Goal: Information Seeking & Learning: Learn about a topic

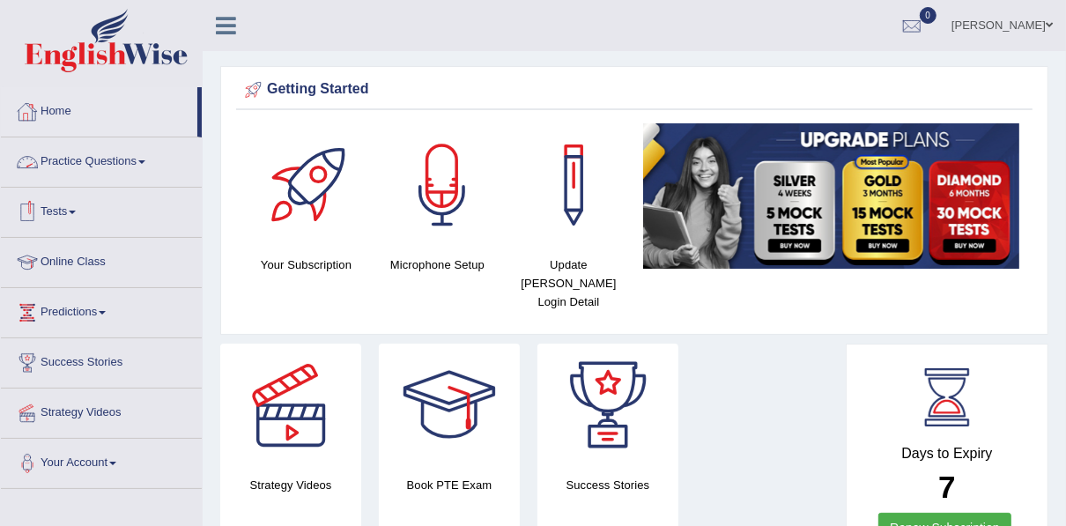
click at [94, 159] on link "Practice Questions" at bounding box center [101, 159] width 201 height 44
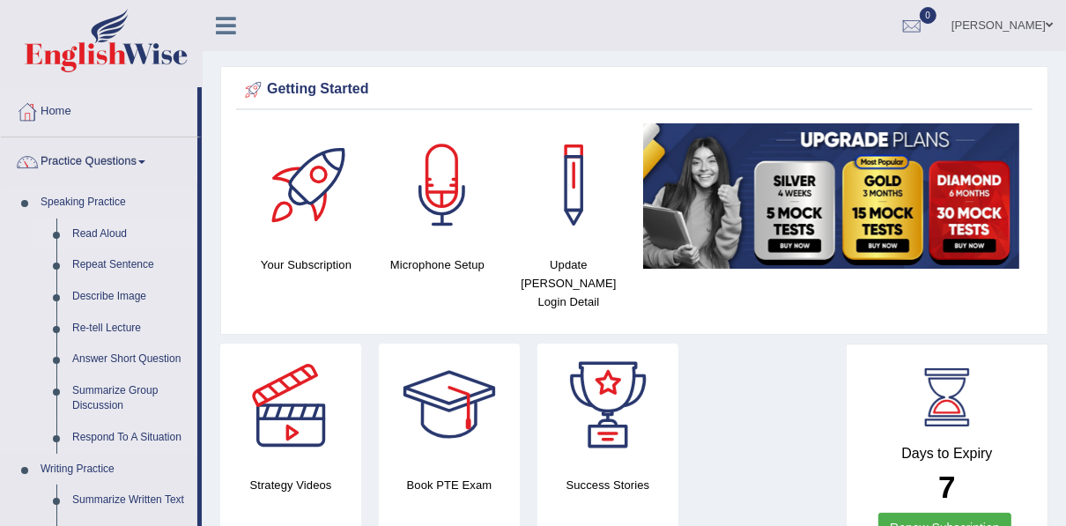
click at [112, 234] on link "Read Aloud" at bounding box center [130, 235] width 133 height 32
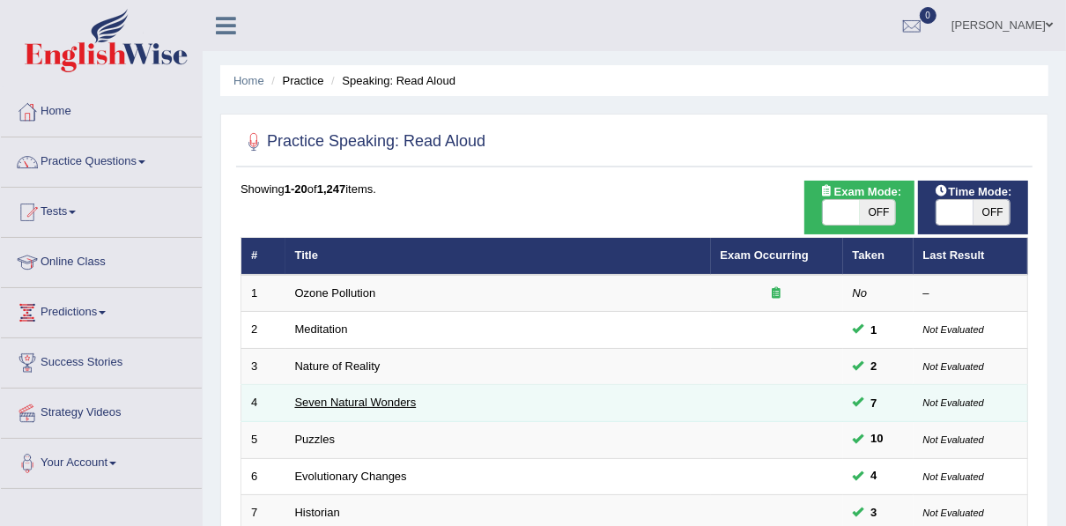
click at [327, 404] on link "Seven Natural Wonders" at bounding box center [356, 402] width 122 height 13
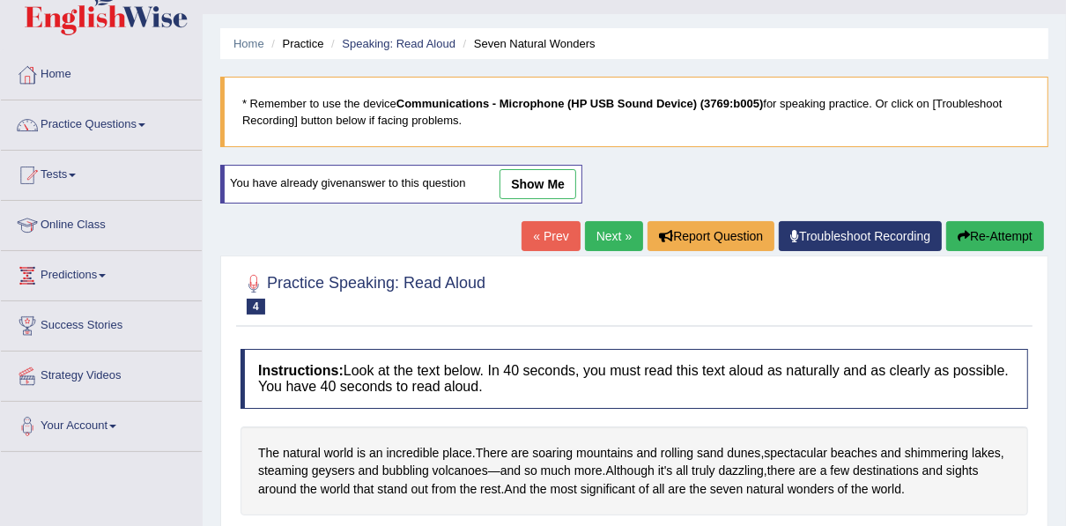
scroll to position [70, 0]
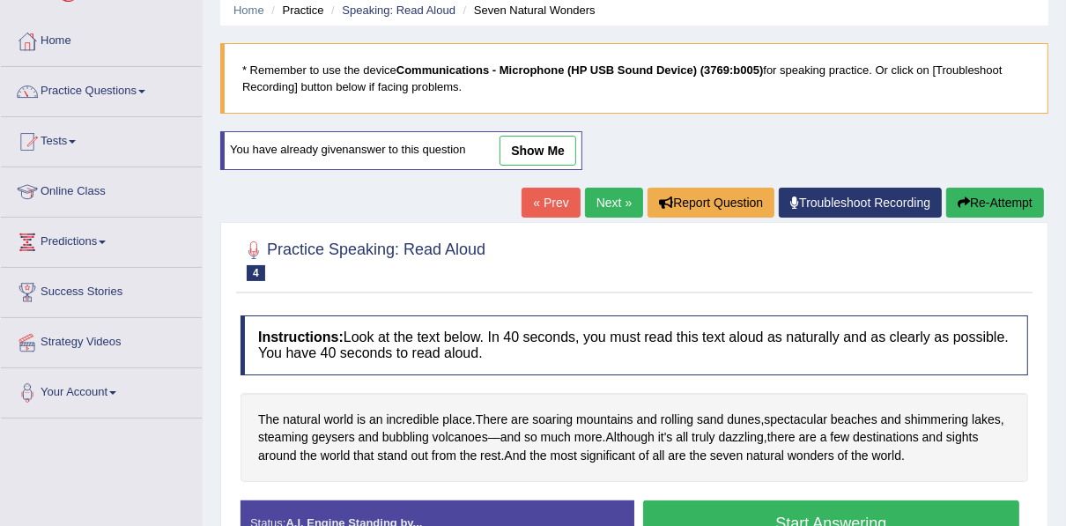
click at [982, 189] on button "Re-Attempt" at bounding box center [995, 203] width 98 height 30
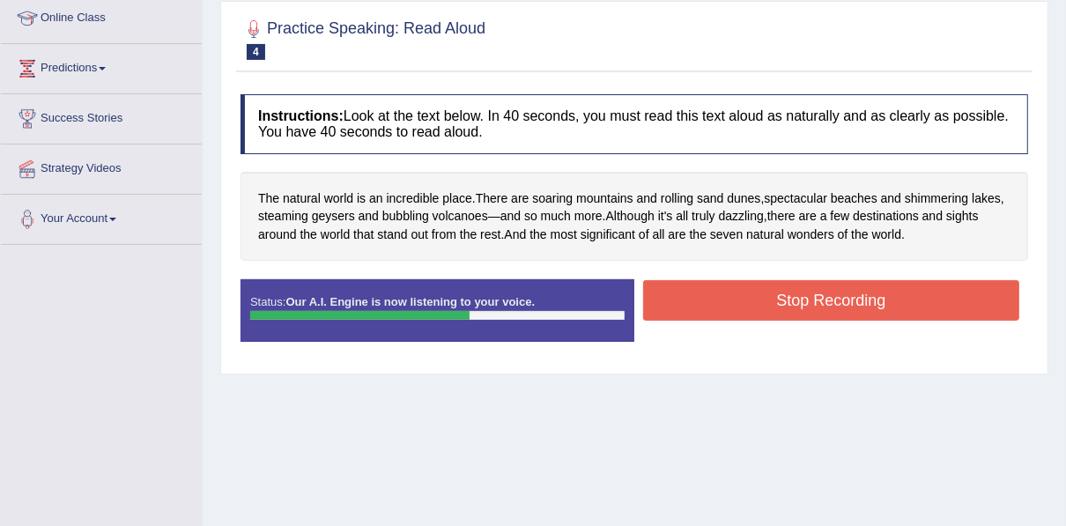
click at [773, 292] on button "Stop Recording" at bounding box center [831, 300] width 376 height 41
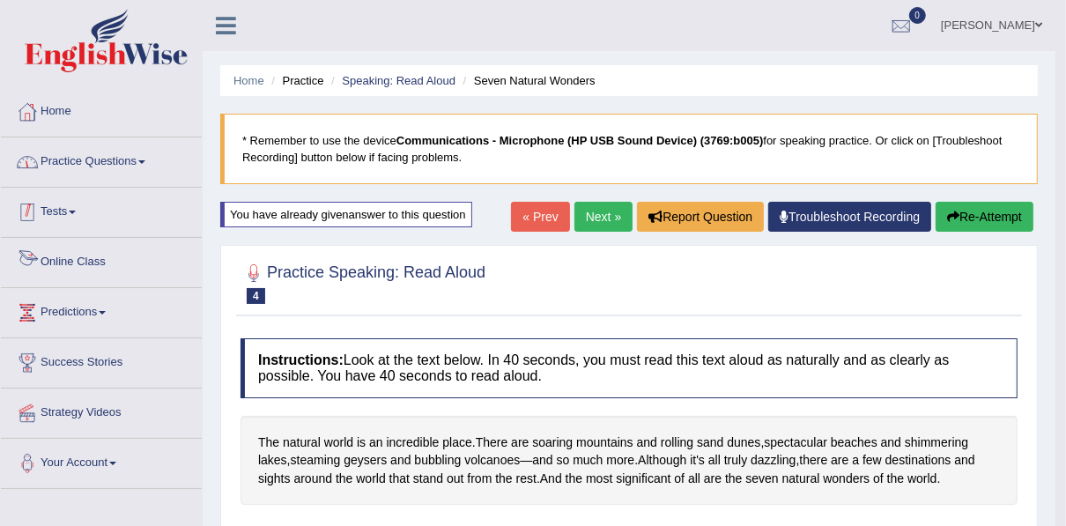
click at [97, 165] on link "Practice Questions" at bounding box center [101, 159] width 201 height 44
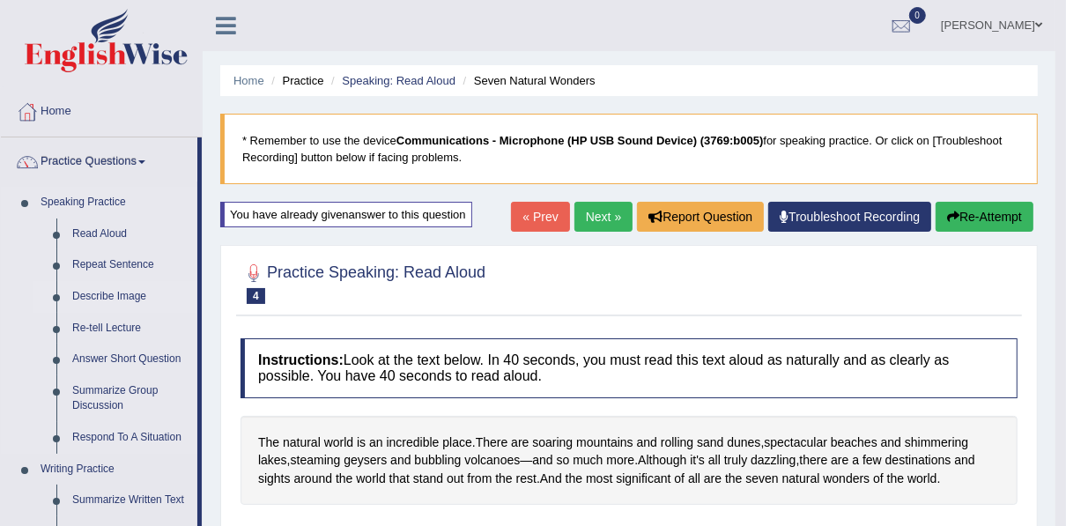
click at [126, 293] on link "Describe Image" at bounding box center [130, 297] width 133 height 32
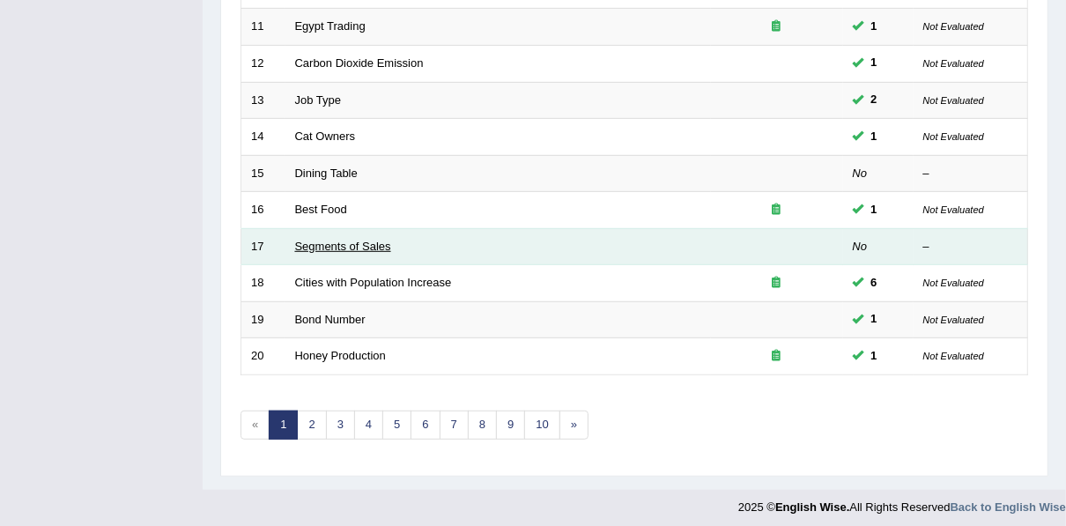
click at [324, 240] on link "Segments of Sales" at bounding box center [343, 246] width 96 height 13
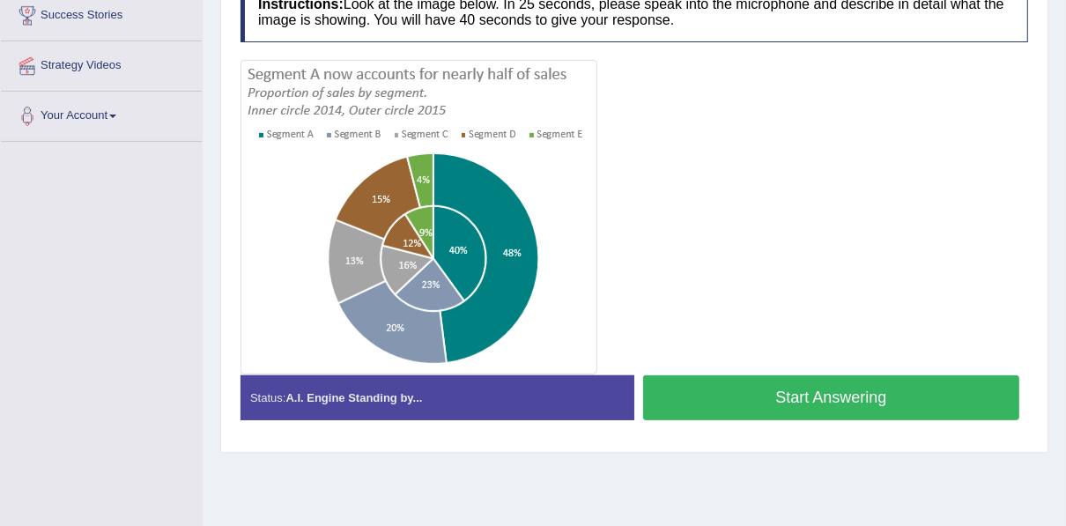
scroll to position [399, 0]
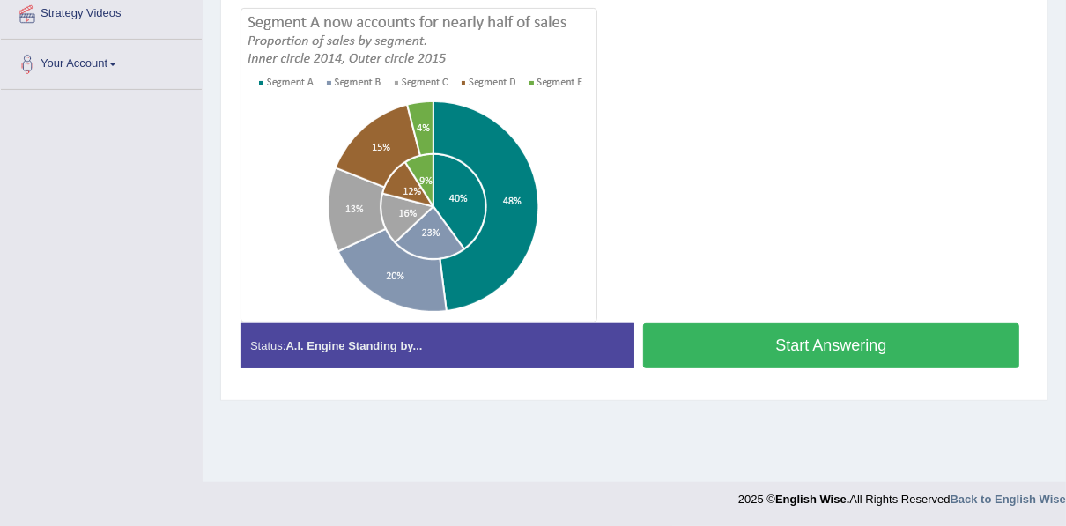
click at [767, 334] on button "Start Answering" at bounding box center [831, 345] width 376 height 45
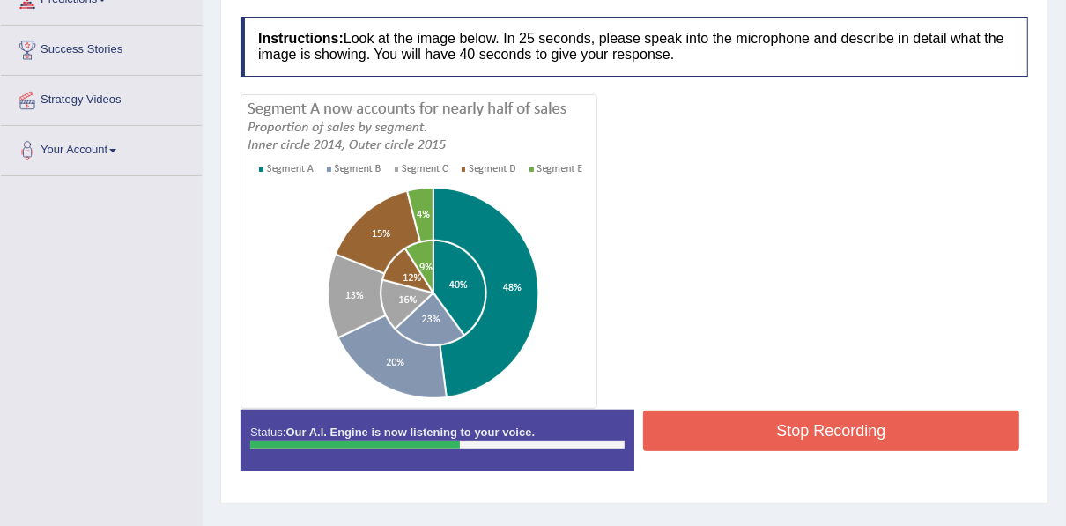
scroll to position [329, 0]
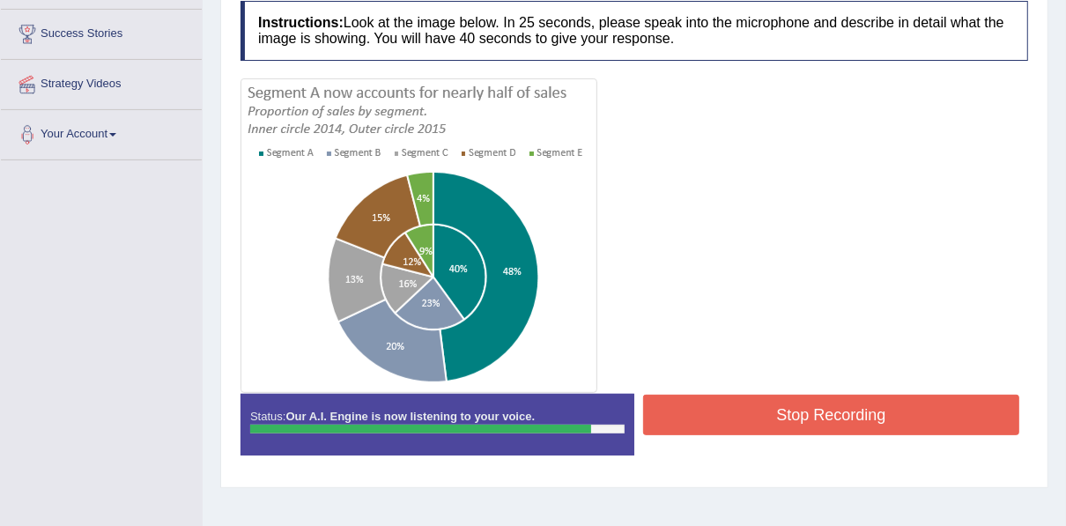
click at [755, 421] on button "Stop Recording" at bounding box center [831, 415] width 376 height 41
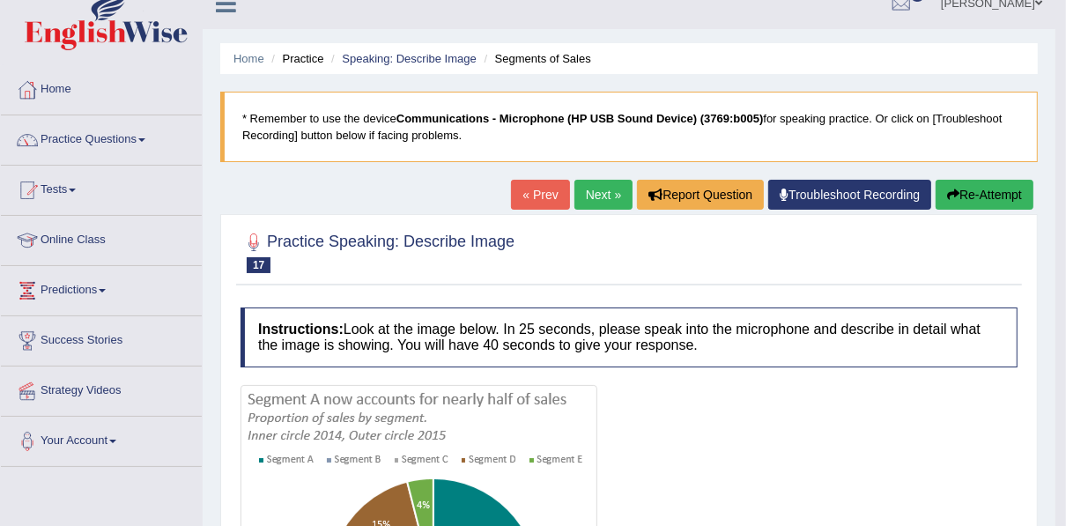
scroll to position [0, 0]
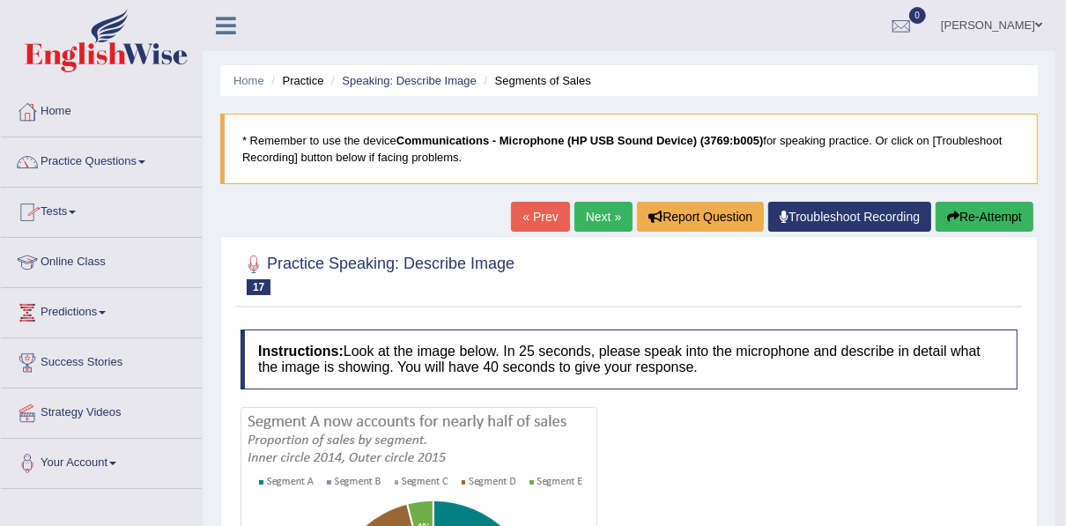
click at [78, 162] on link "Practice Questions" at bounding box center [101, 159] width 201 height 44
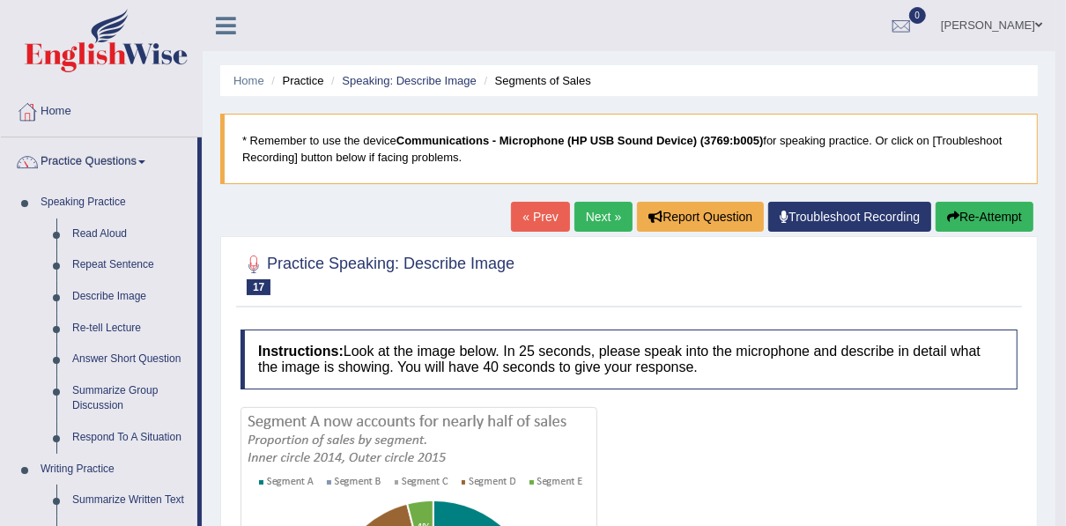
click at [969, 206] on button "Re-Attempt" at bounding box center [985, 217] width 98 height 30
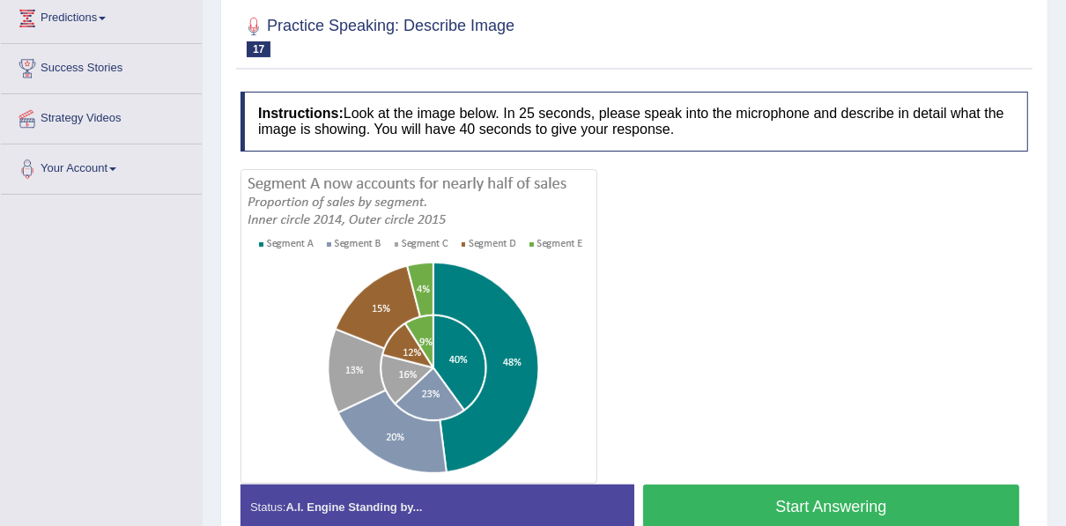
click at [832, 493] on button "Start Answering" at bounding box center [831, 507] width 376 height 45
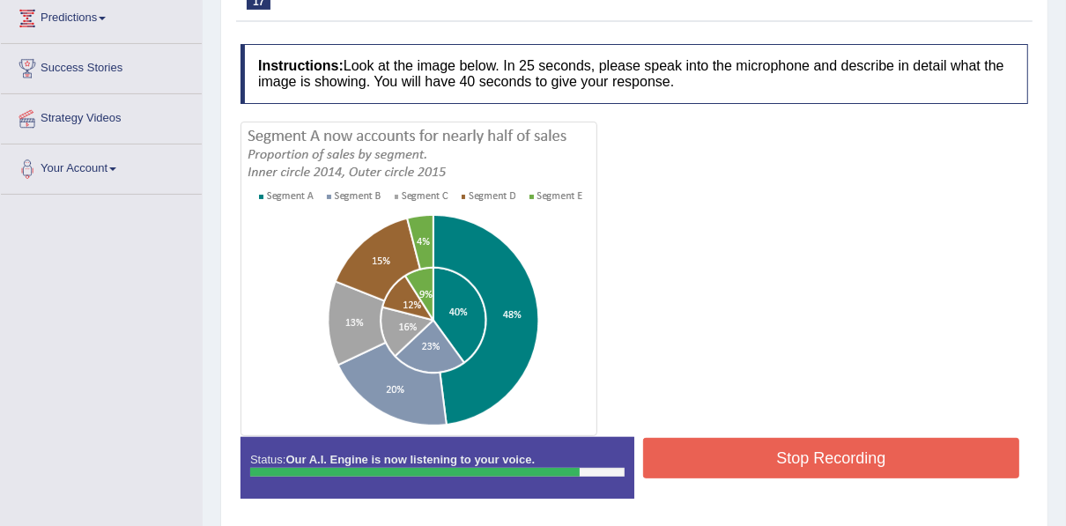
click at [737, 463] on button "Stop Recording" at bounding box center [831, 458] width 376 height 41
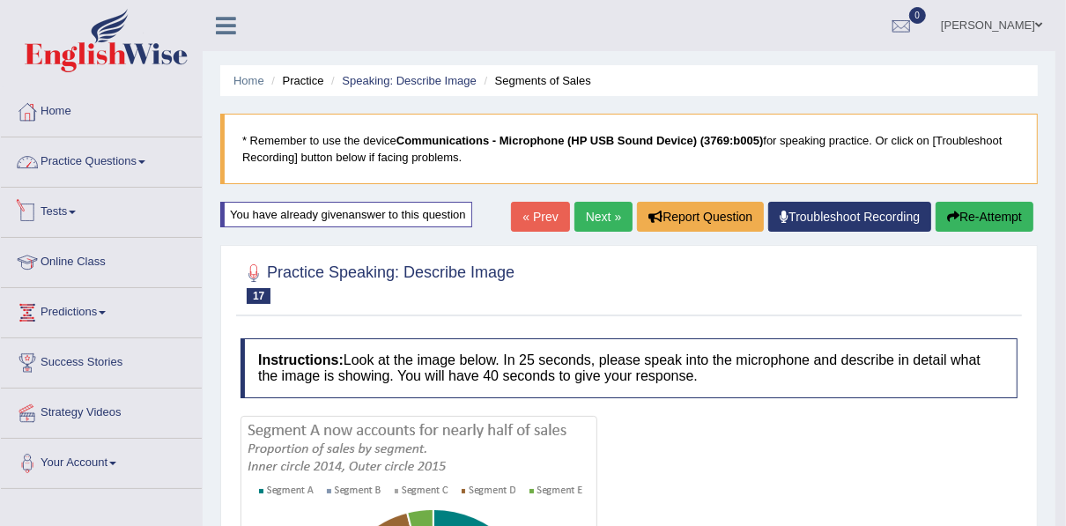
click at [75, 171] on link "Practice Questions" at bounding box center [101, 159] width 201 height 44
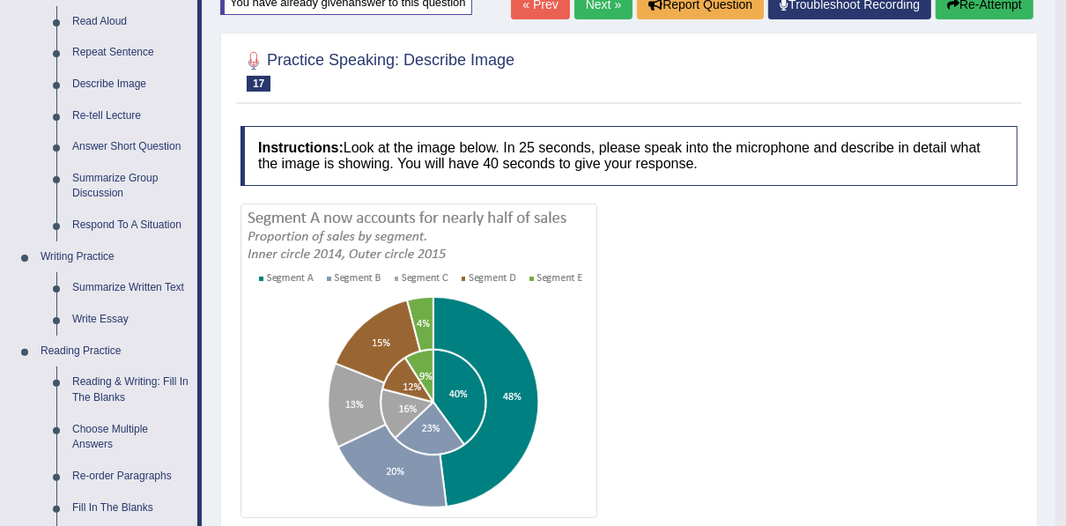
scroll to position [141, 0]
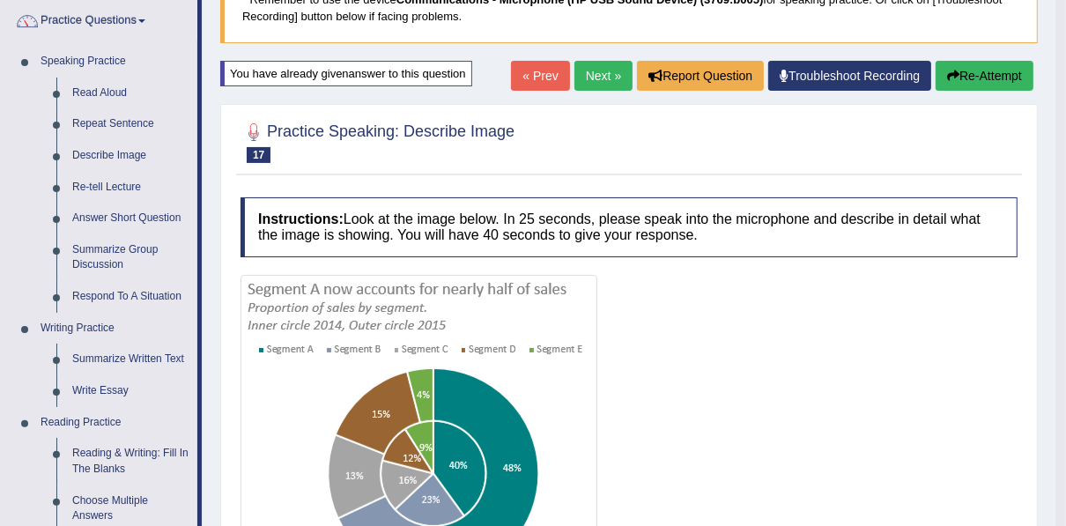
drag, startPoint x: 598, startPoint y: 69, endPoint x: 617, endPoint y: 76, distance: 19.8
click at [598, 69] on link "Next »" at bounding box center [603, 76] width 58 height 30
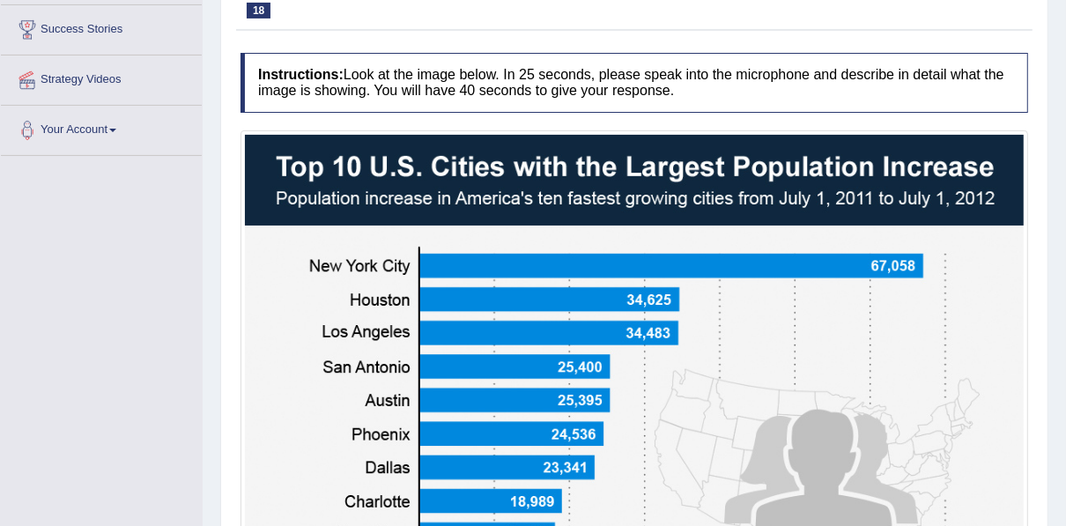
scroll to position [70, 0]
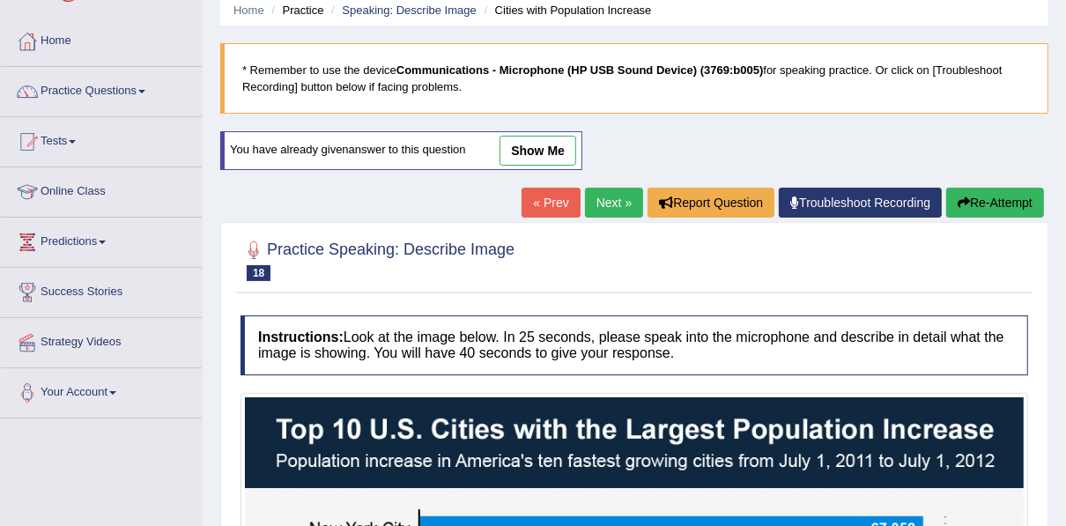
click at [990, 207] on button "Re-Attempt" at bounding box center [995, 203] width 98 height 30
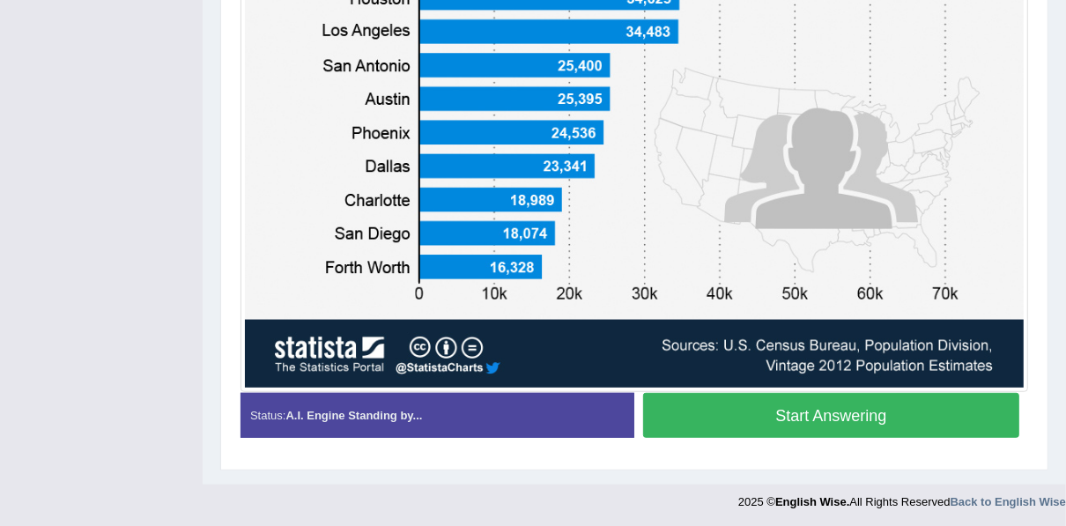
click at [773, 422] on button "Start Answering" at bounding box center [831, 415] width 376 height 45
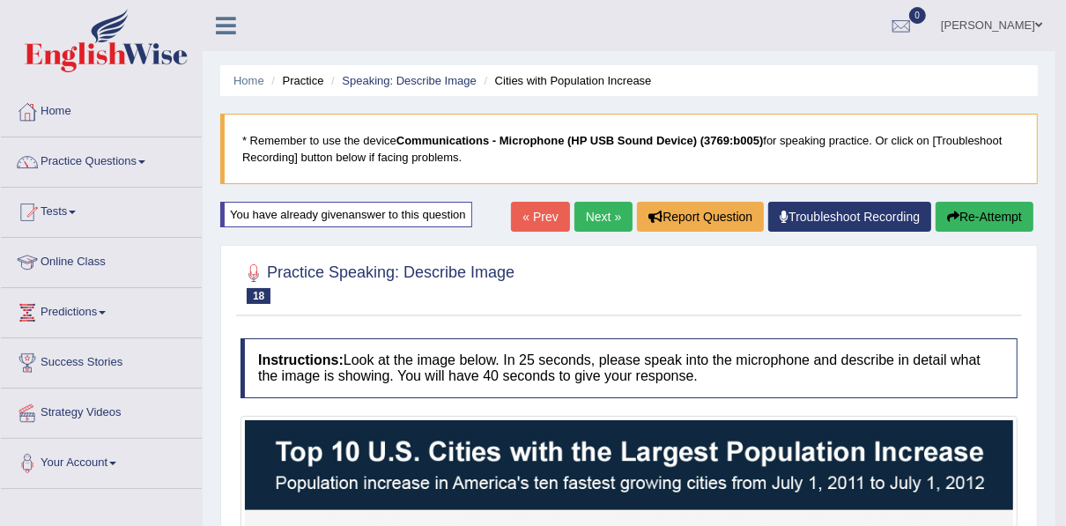
click at [972, 220] on button "Re-Attempt" at bounding box center [985, 217] width 98 height 30
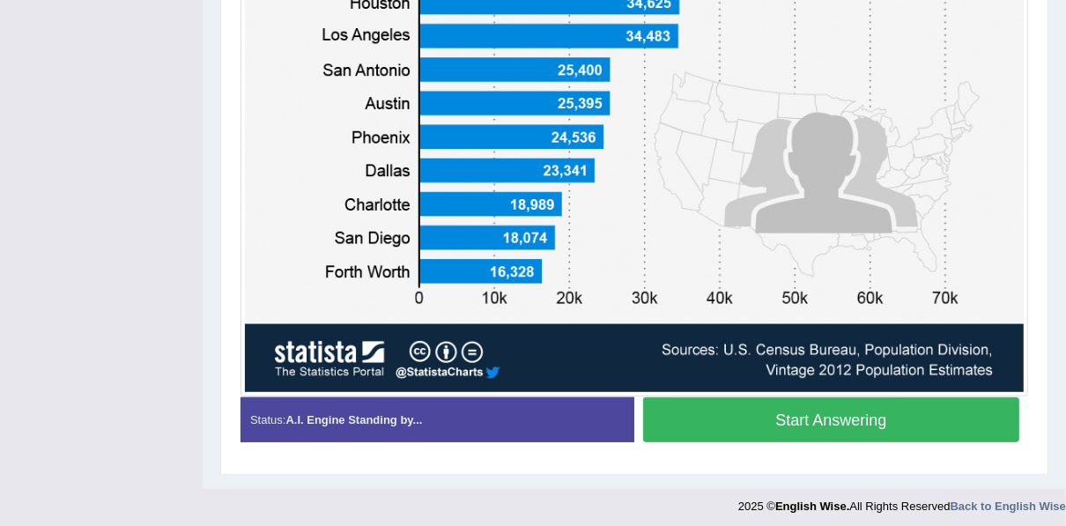
scroll to position [634, 0]
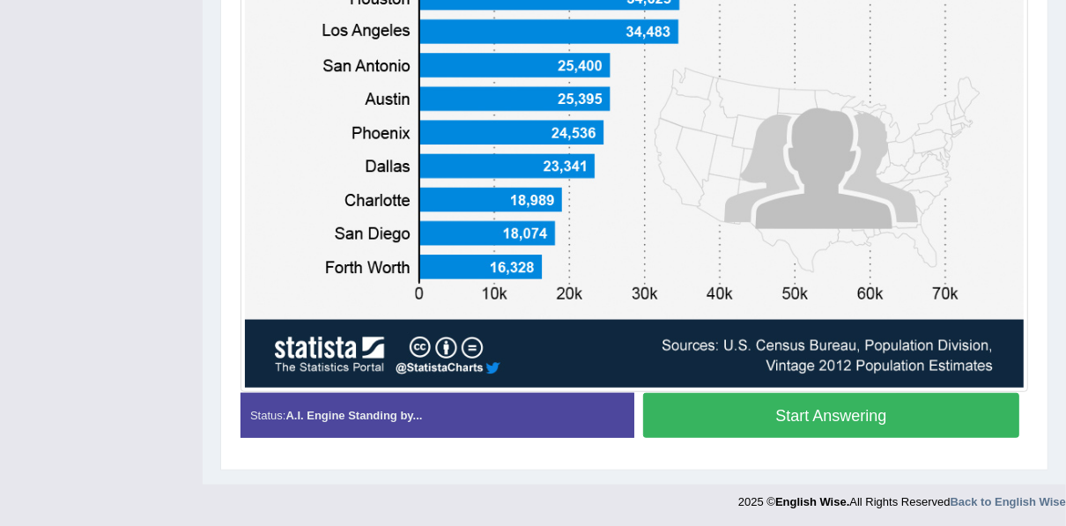
click at [749, 440] on div "Start Answering" at bounding box center [831, 417] width 394 height 49
click at [748, 414] on button "Start Answering" at bounding box center [831, 415] width 376 height 45
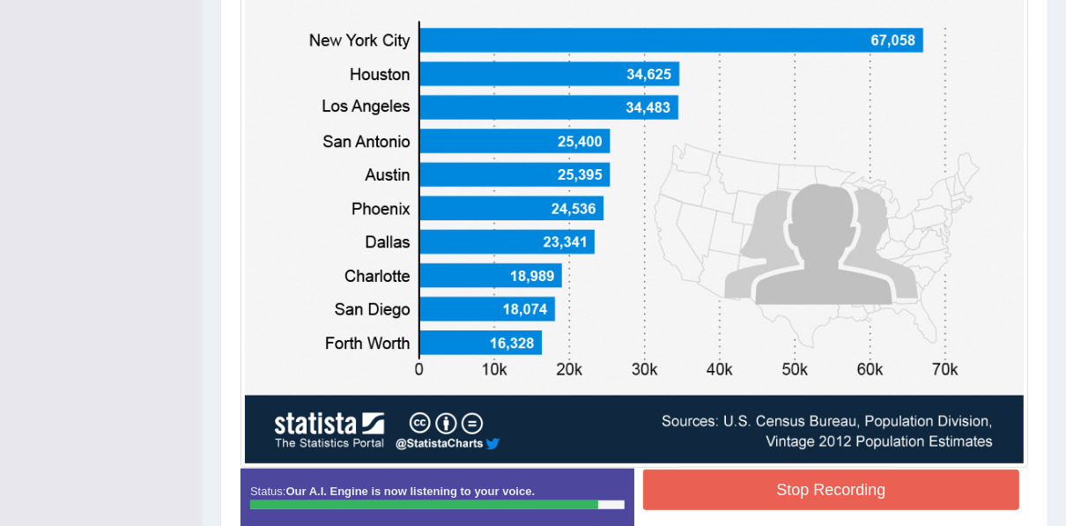
scroll to position [588, 0]
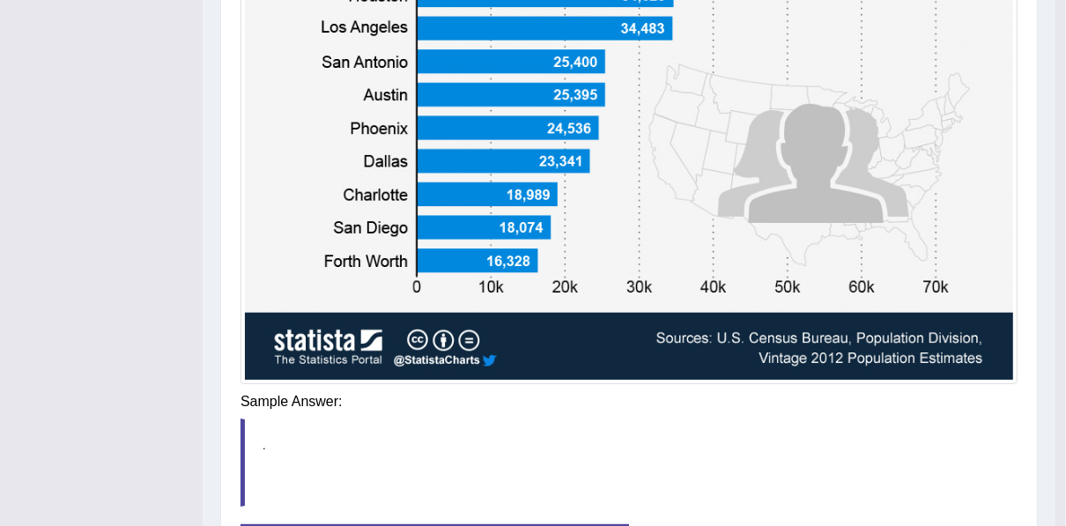
click at [701, 394] on div "Instructions: Look at the image below. In 25 seconds, please speak into the mic…" at bounding box center [629, 175] width 786 height 867
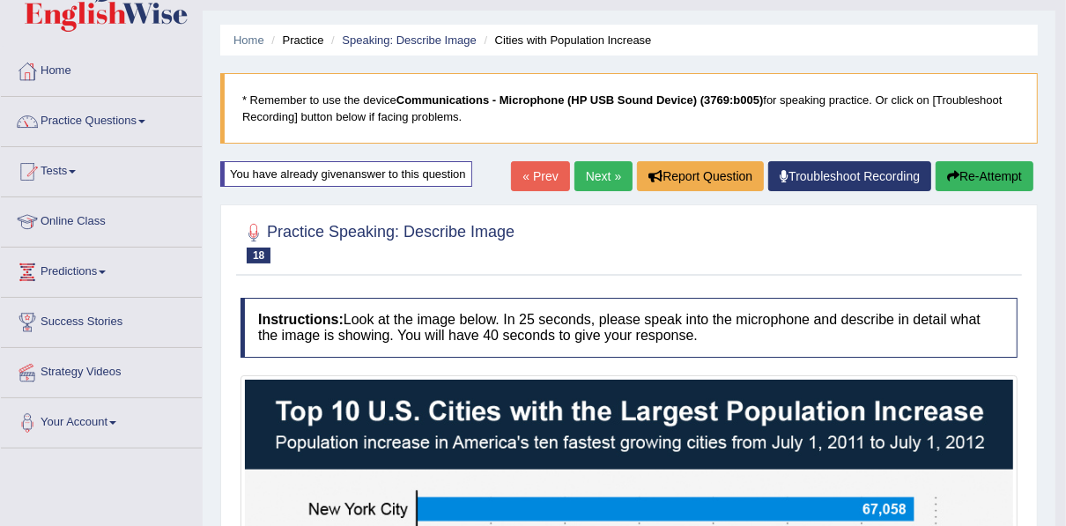
scroll to position [0, 0]
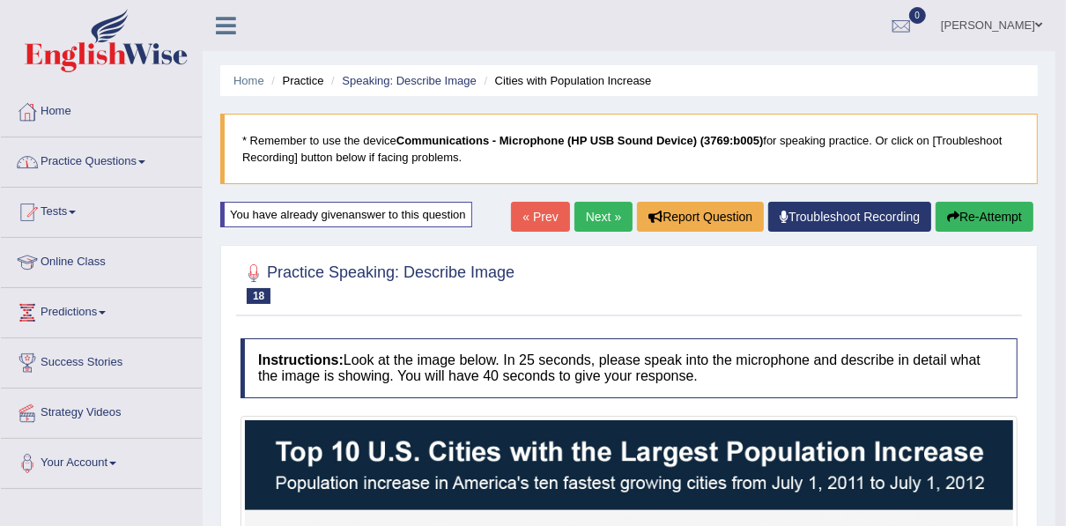
click at [117, 161] on link "Practice Questions" at bounding box center [101, 159] width 201 height 44
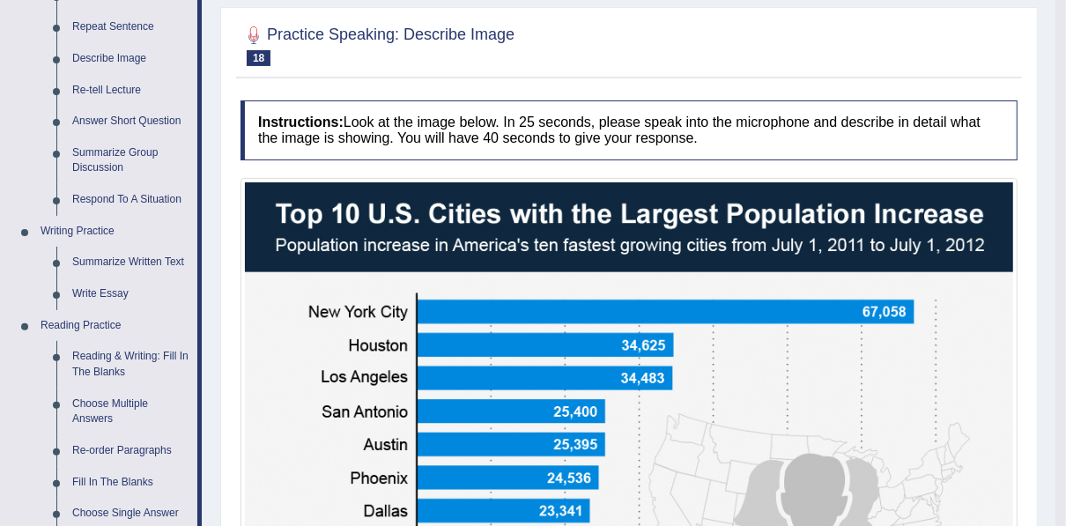
scroll to position [141, 0]
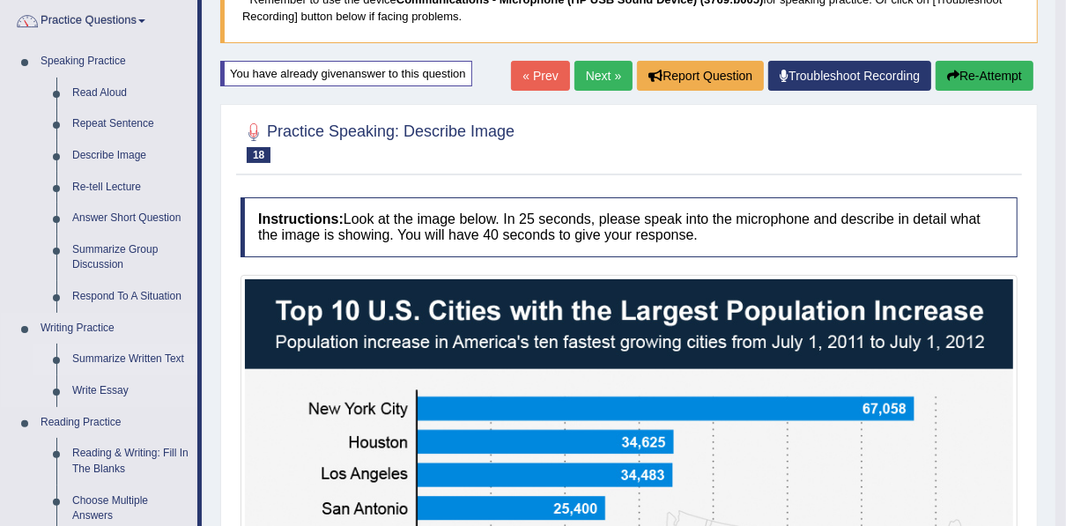
click at [100, 358] on link "Summarize Written Text" at bounding box center [130, 360] width 133 height 32
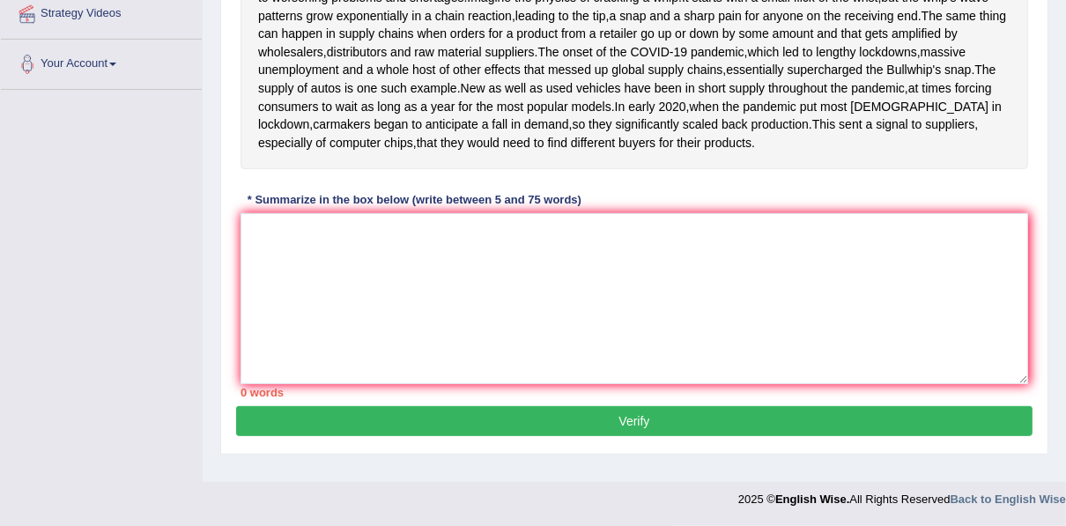
scroll to position [456, 0]
click at [584, 278] on textarea at bounding box center [635, 298] width 788 height 171
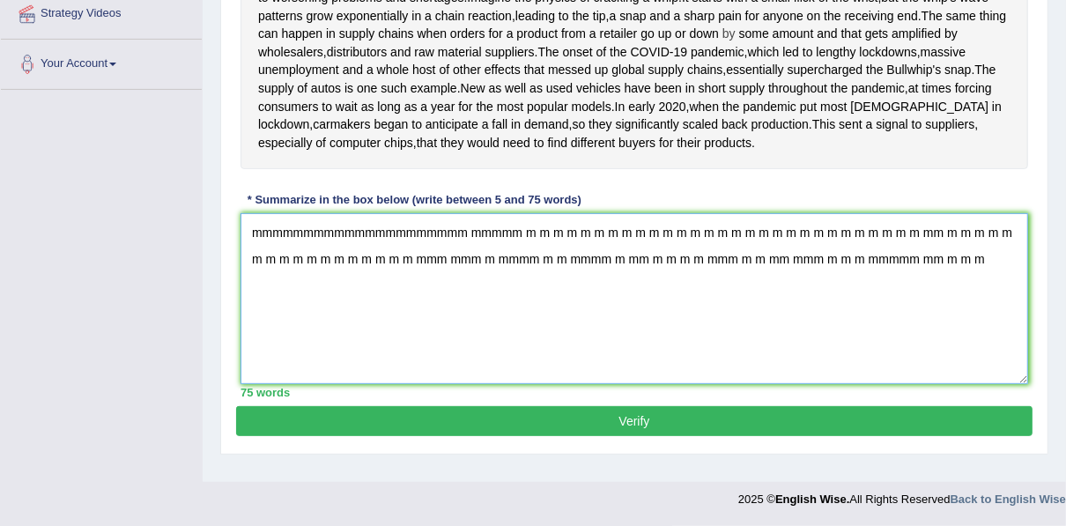
scroll to position [33, 0]
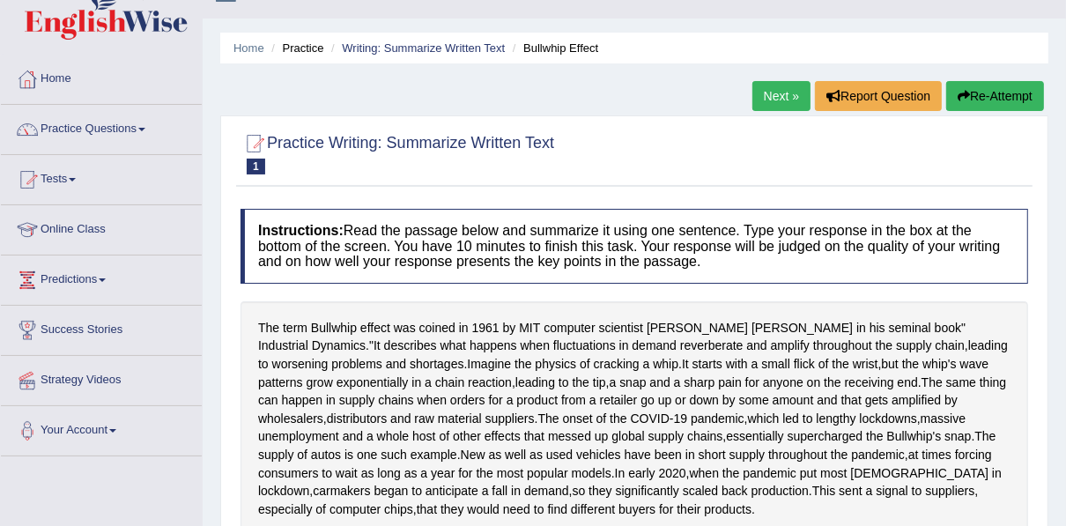
type textarea "mmmmmmmmmmmmmmmmmmmmm mmmmm m m m m m m m m m m m m m m m m m m m m m m m m m m…"
click at [100, 132] on link "Practice Questions" at bounding box center [101, 127] width 201 height 44
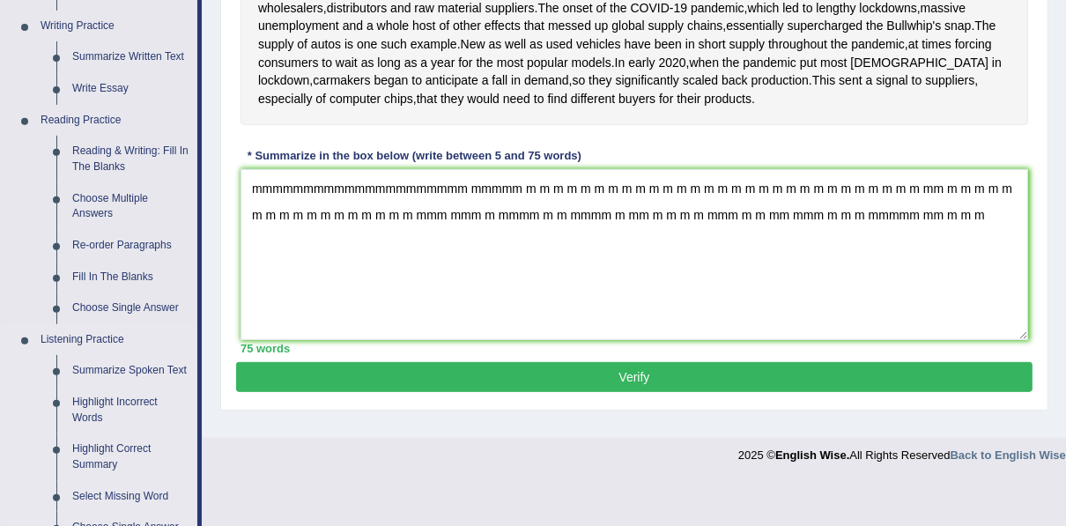
scroll to position [526, 0]
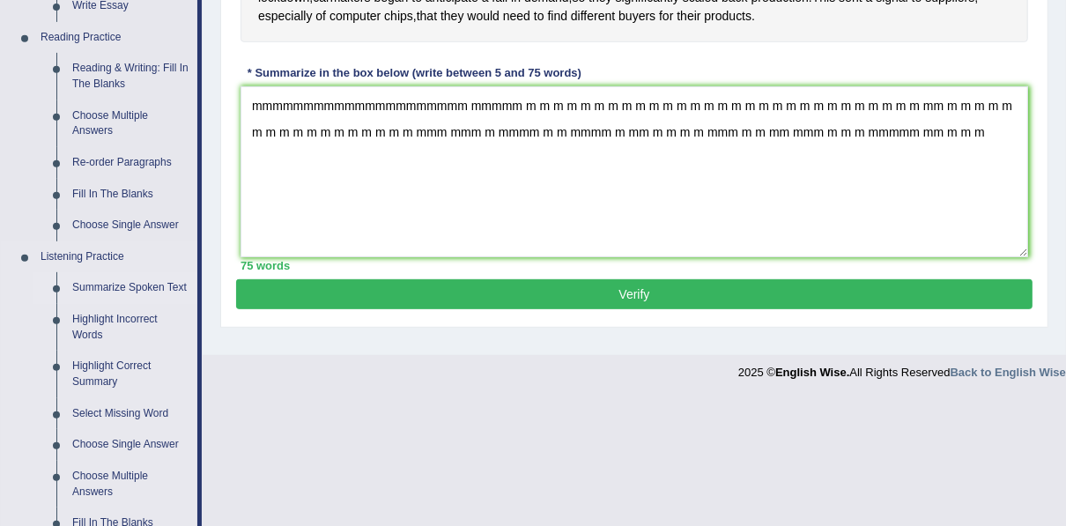
click at [133, 283] on link "Summarize Spoken Text" at bounding box center [130, 288] width 133 height 32
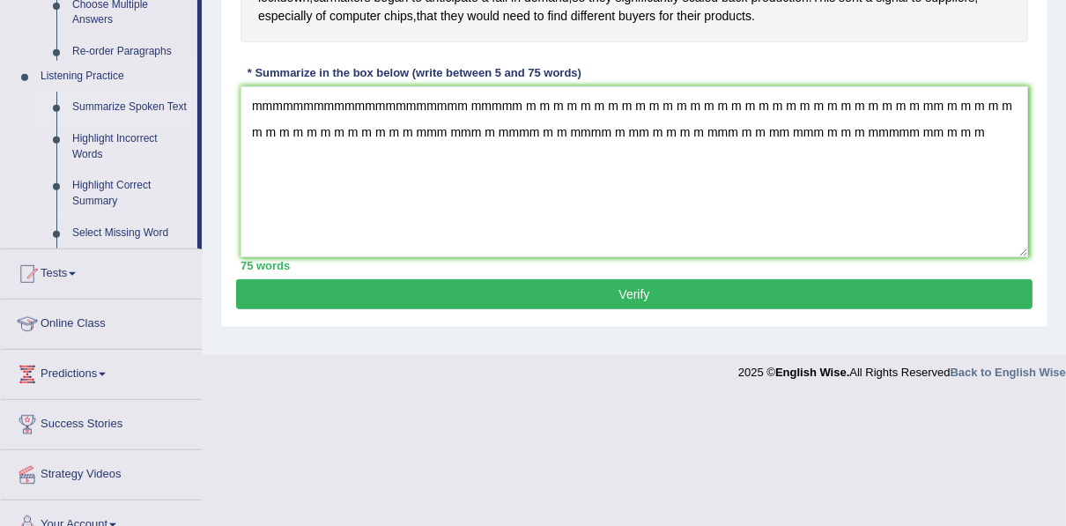
scroll to position [288, 0]
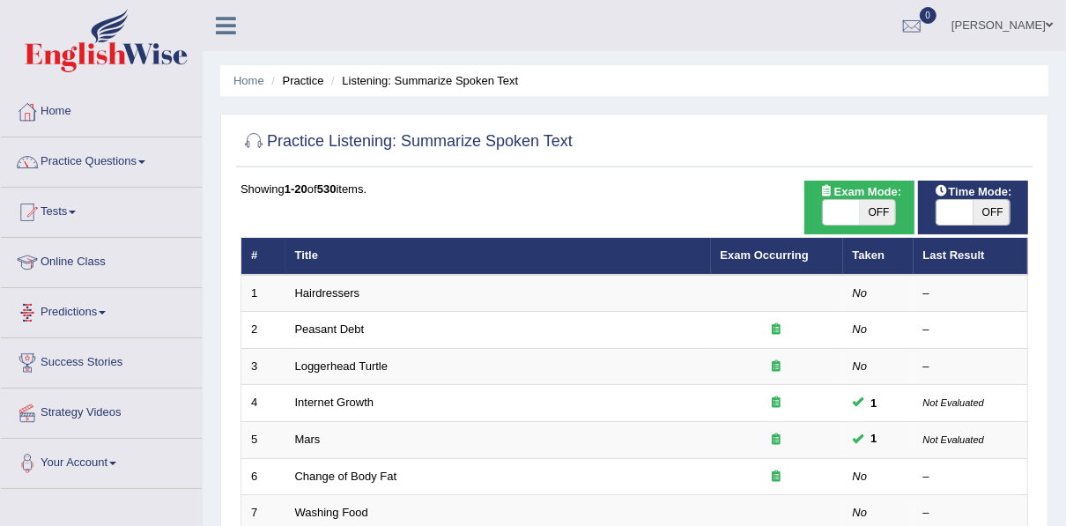
click at [319, 290] on link "Hairdressers" at bounding box center [327, 292] width 65 height 13
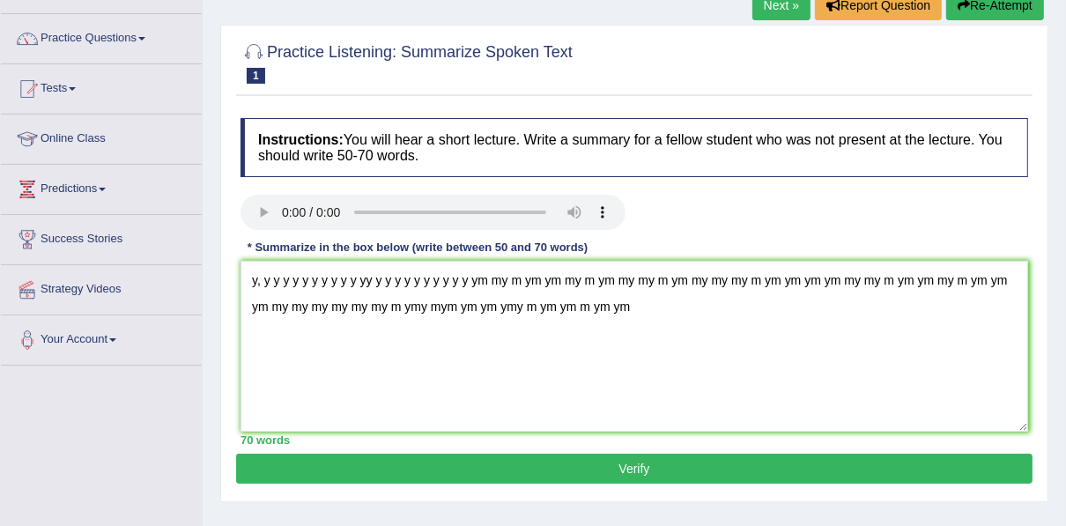
scroll to position [53, 0]
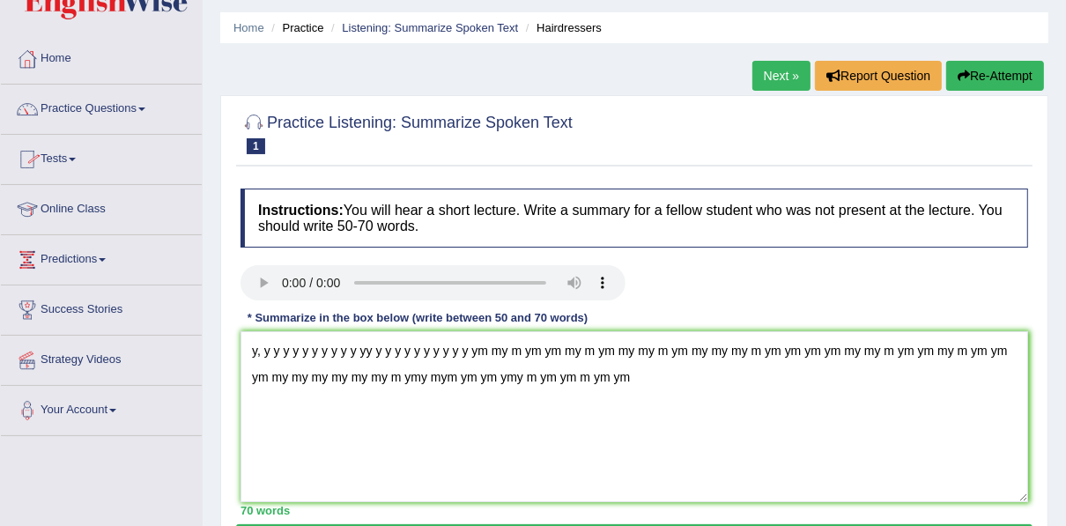
type textarea "y, y y y y y y y y y y yy y y y y y y y y y y ym my m ym ym my m ym my my m ym …"
click at [85, 109] on link "Practice Questions" at bounding box center [101, 107] width 201 height 44
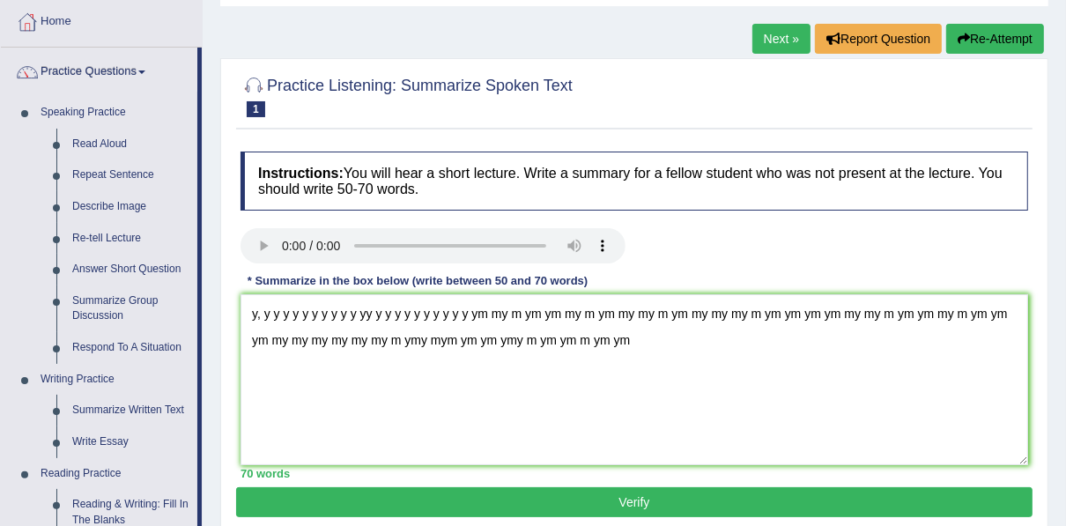
scroll to position [0, 0]
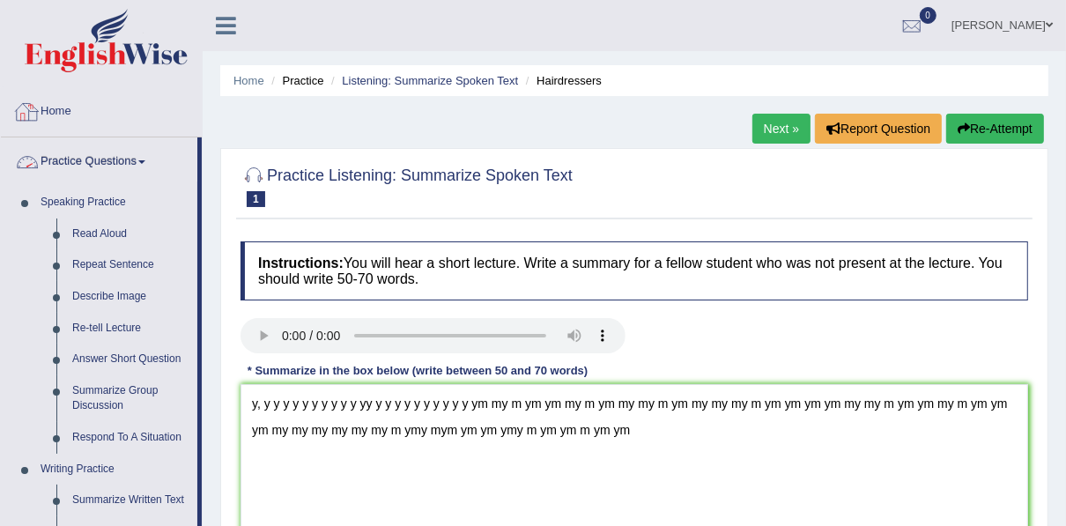
click at [67, 102] on link "Home" at bounding box center [101, 109] width 201 height 44
